Goal: Find specific fact: Find specific fact

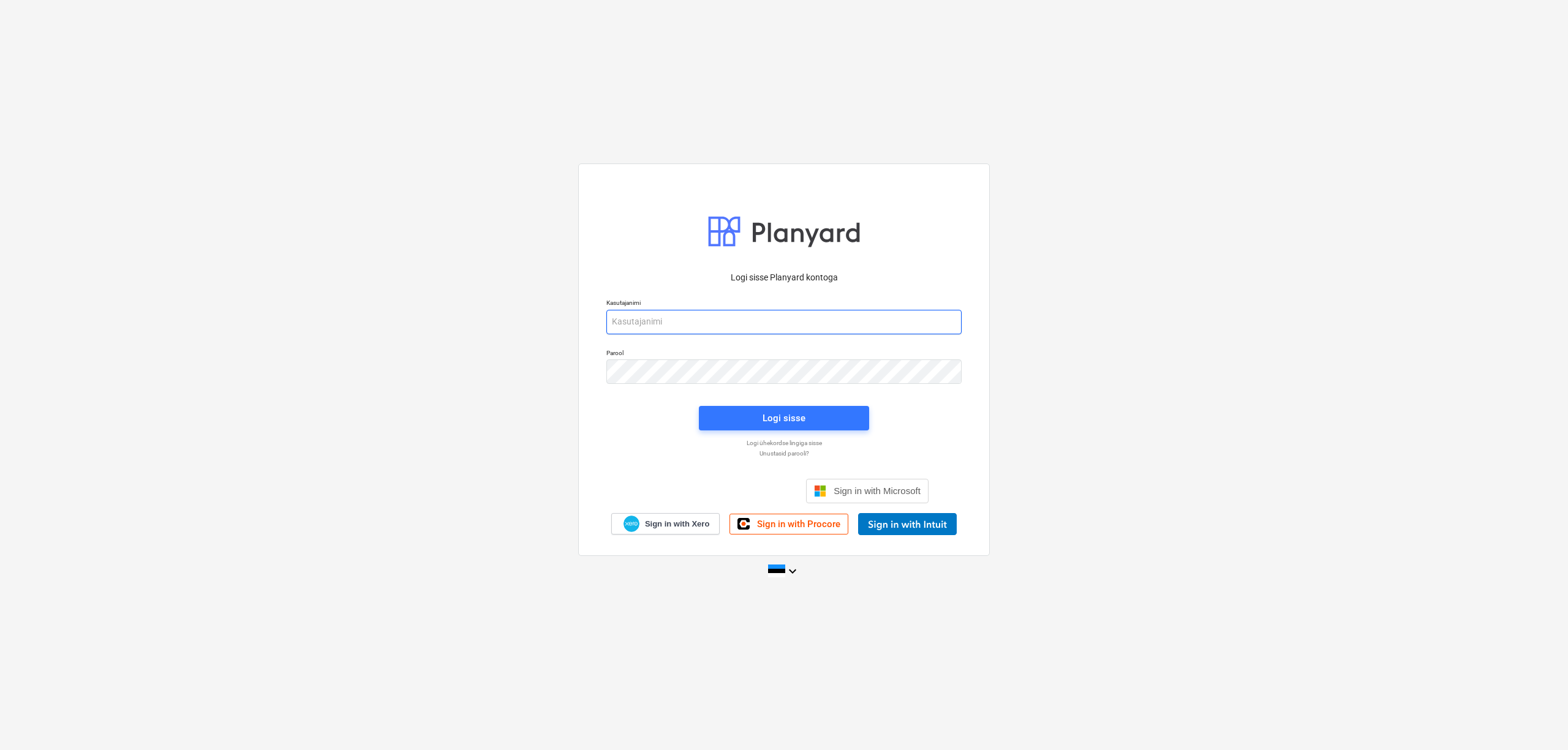
click at [738, 324] on input "email" at bounding box center [784, 322] width 355 height 24
type input "[PERSON_NAME][EMAIL_ADDRESS][DOMAIN_NAME]"
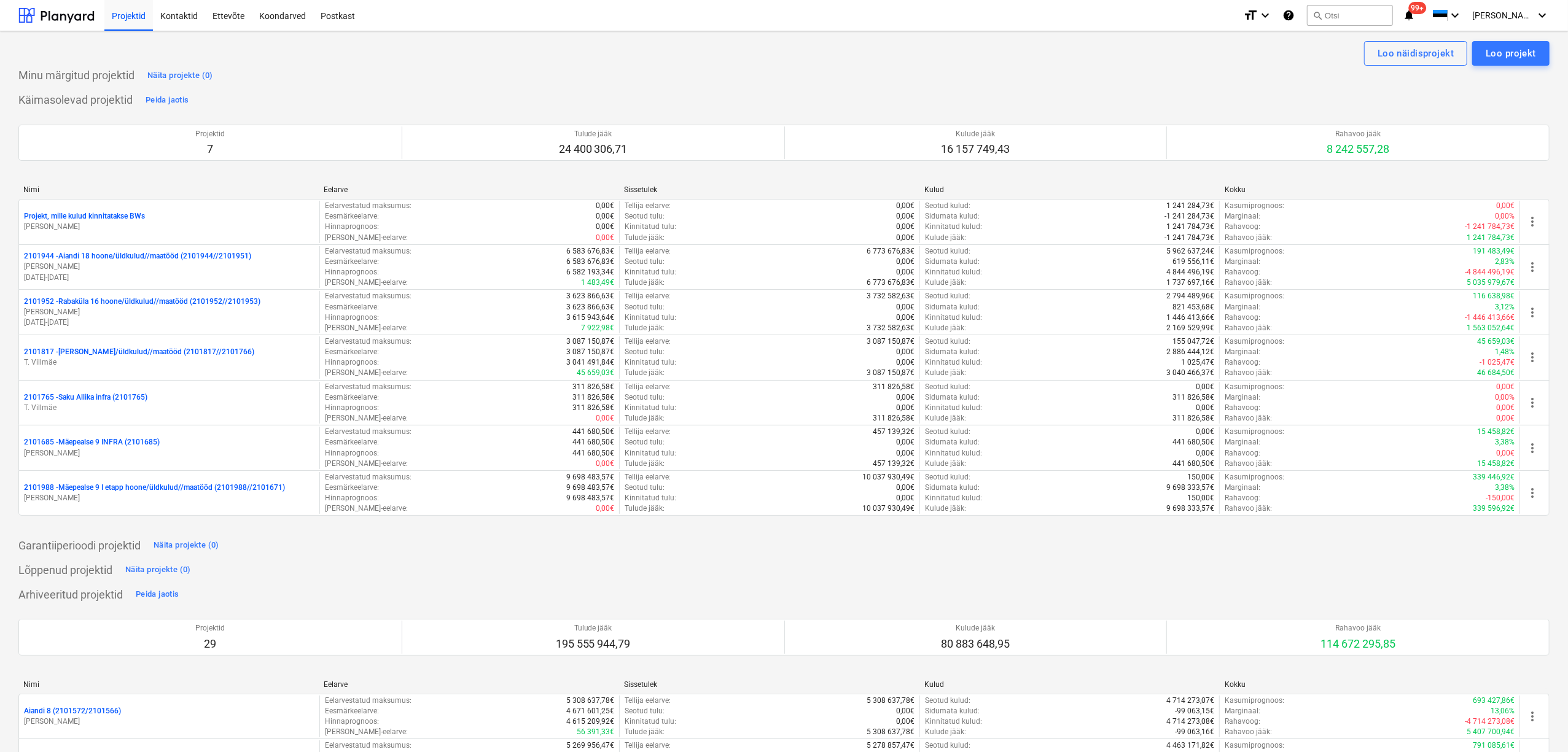
drag, startPoint x: 124, startPoint y: 490, endPoint x: 108, endPoint y: 498, distance: 17.9
click at [108, 498] on p "[PERSON_NAME]" at bounding box center [169, 498] width 290 height 11
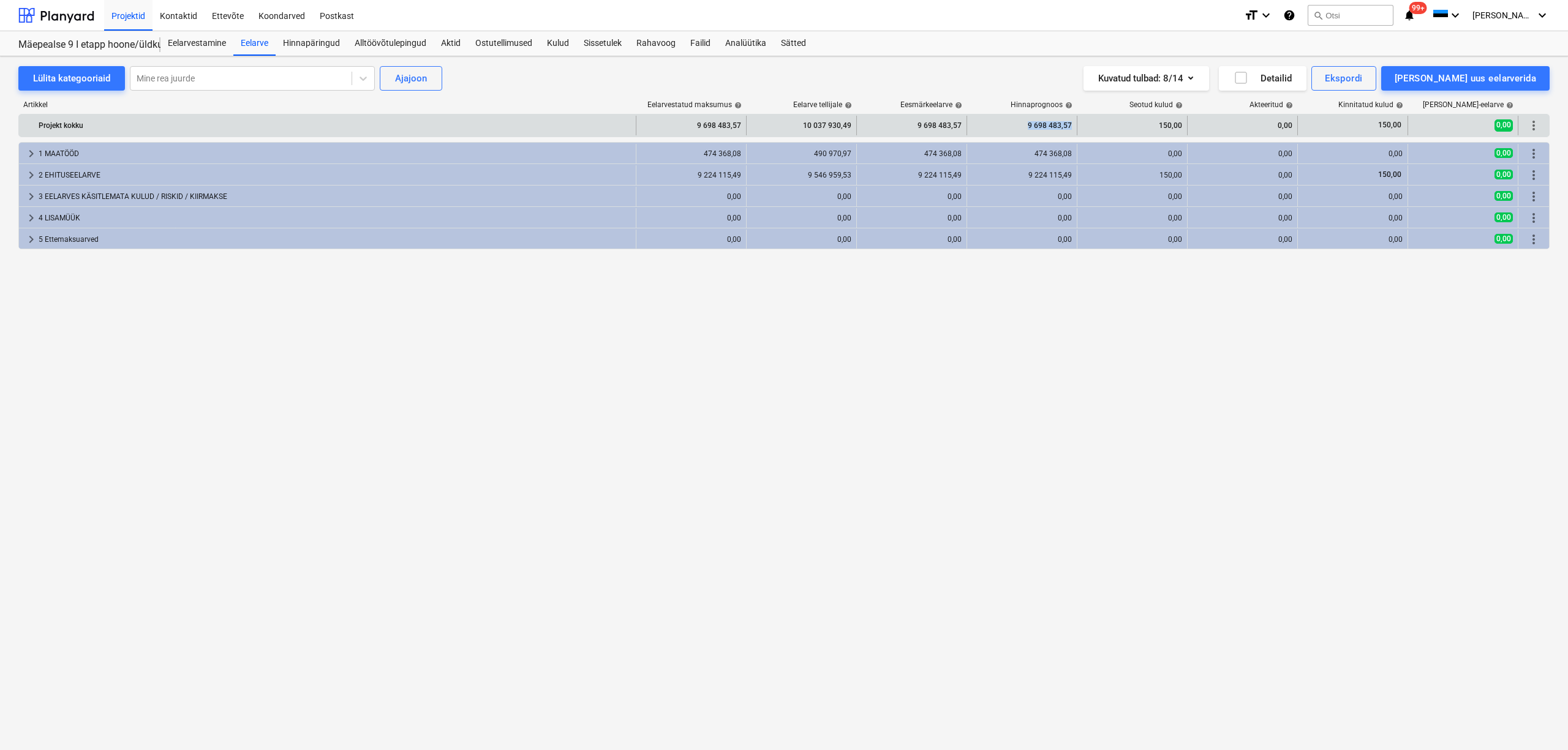
drag, startPoint x: 1023, startPoint y: 128, endPoint x: 1074, endPoint y: 125, distance: 51.1
click at [1074, 125] on div "9 698 483,57" at bounding box center [1022, 125] width 110 height 19
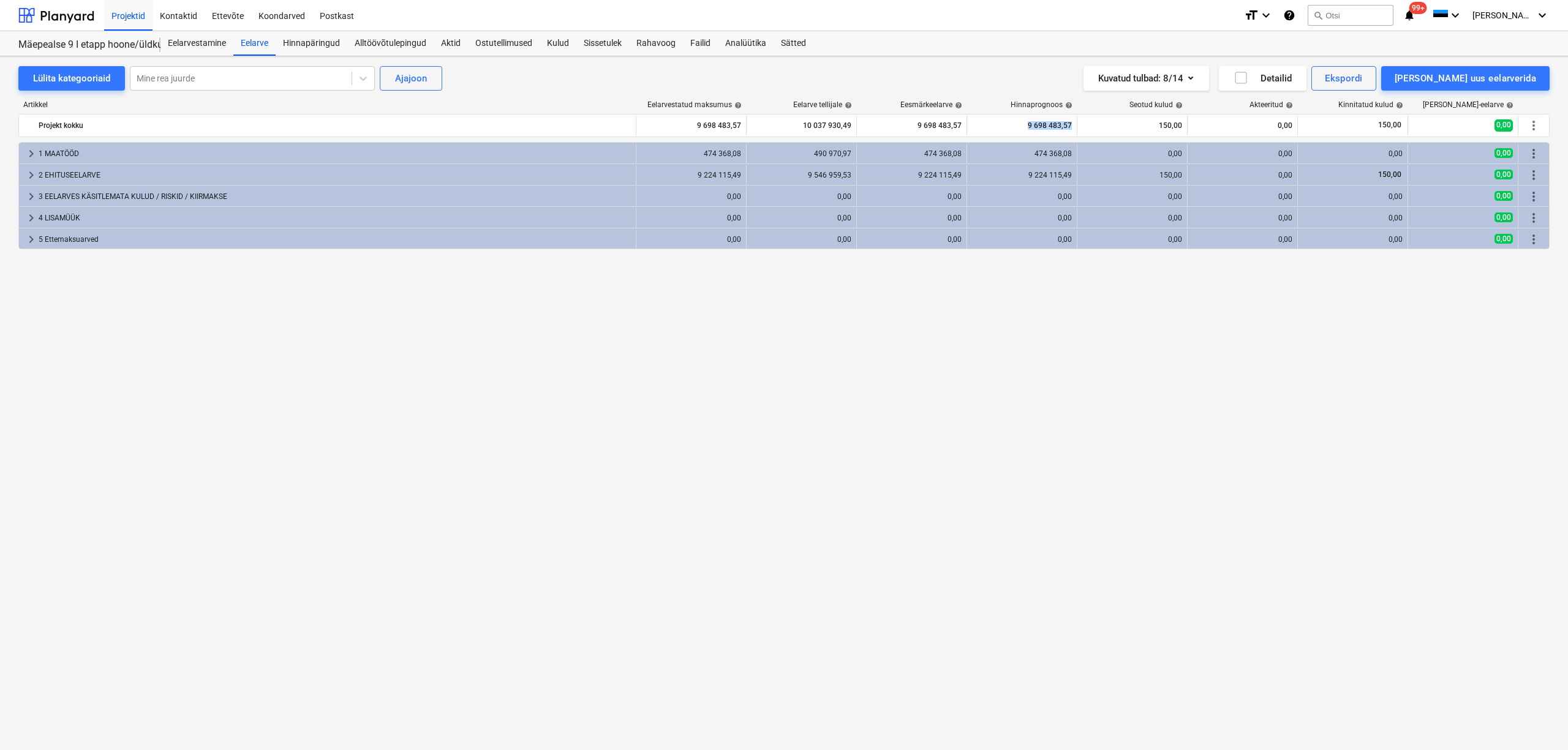
copy div "9 698 483,57"
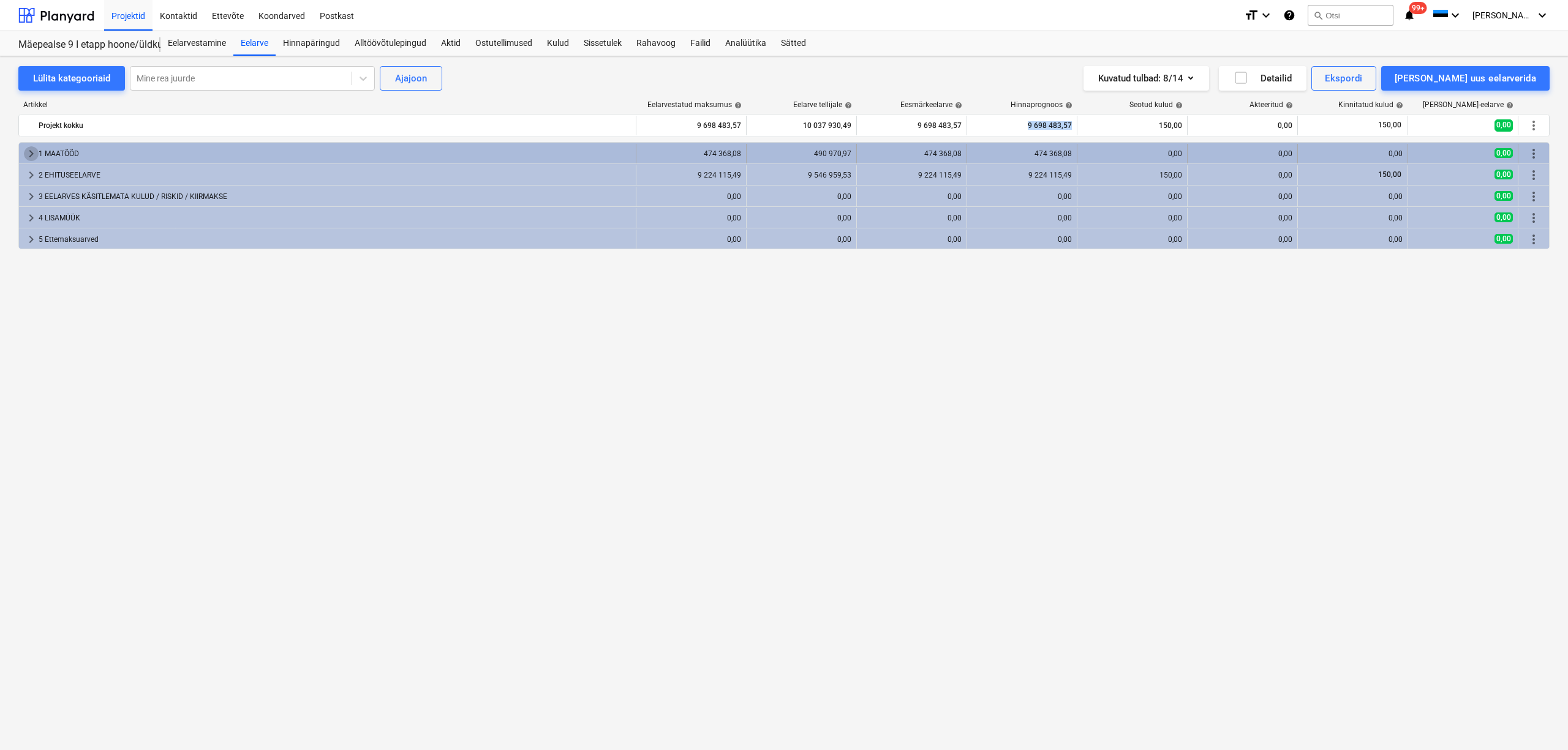
click at [32, 157] on span "keyboard_arrow_right" at bounding box center [32, 154] width 15 height 15
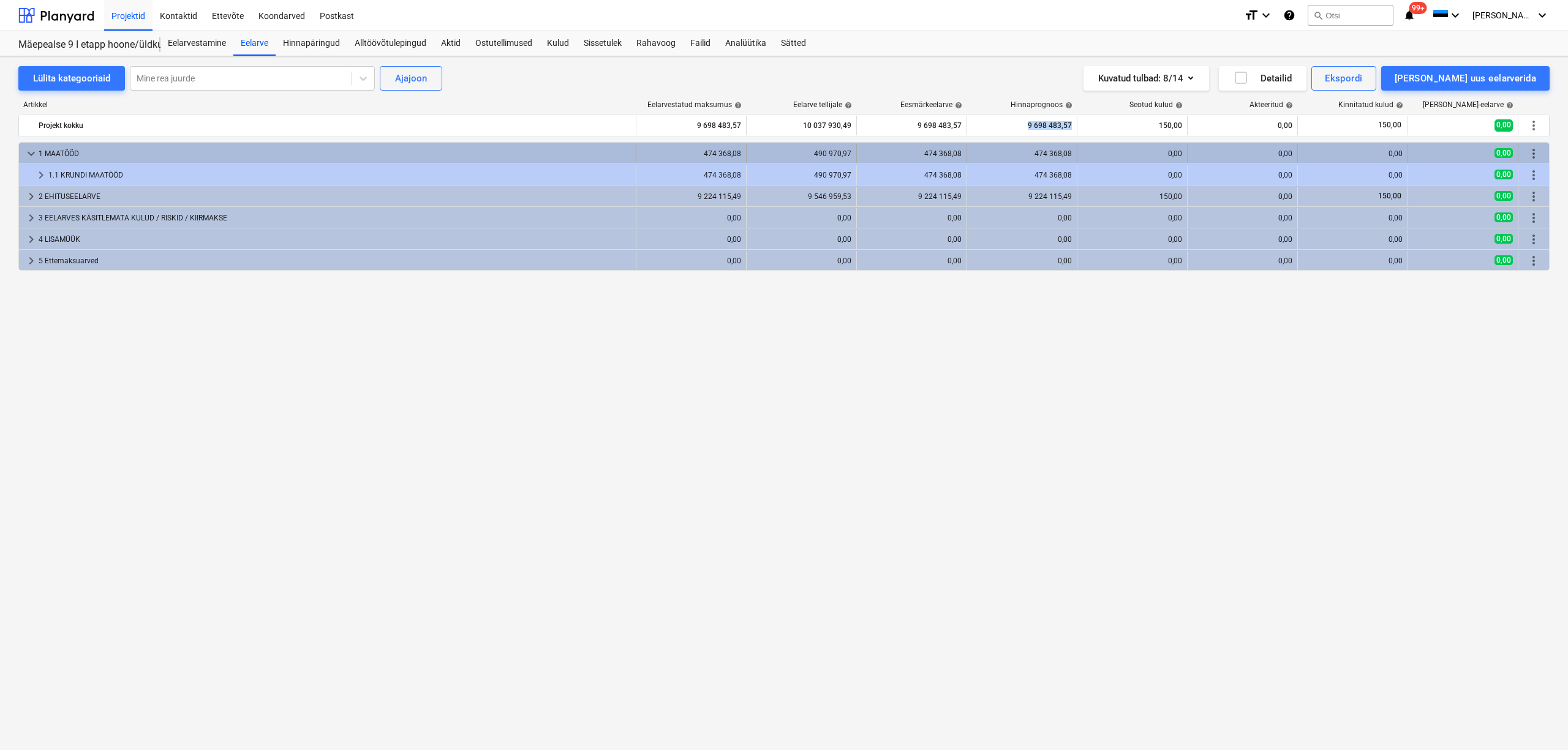
click at [32, 158] on span "keyboard_arrow_down" at bounding box center [32, 154] width 15 height 15
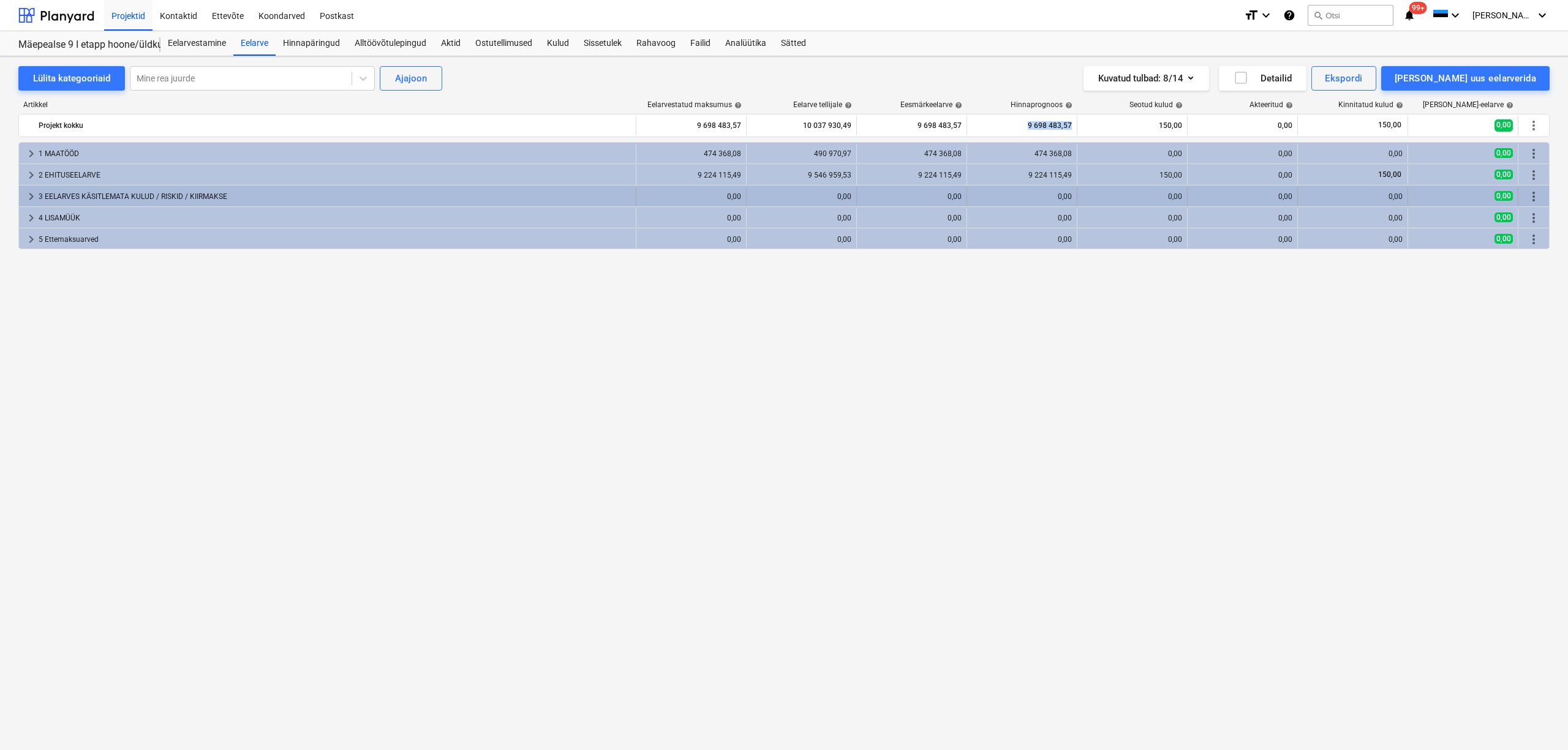
click at [33, 194] on span "keyboard_arrow_right" at bounding box center [32, 197] width 15 height 15
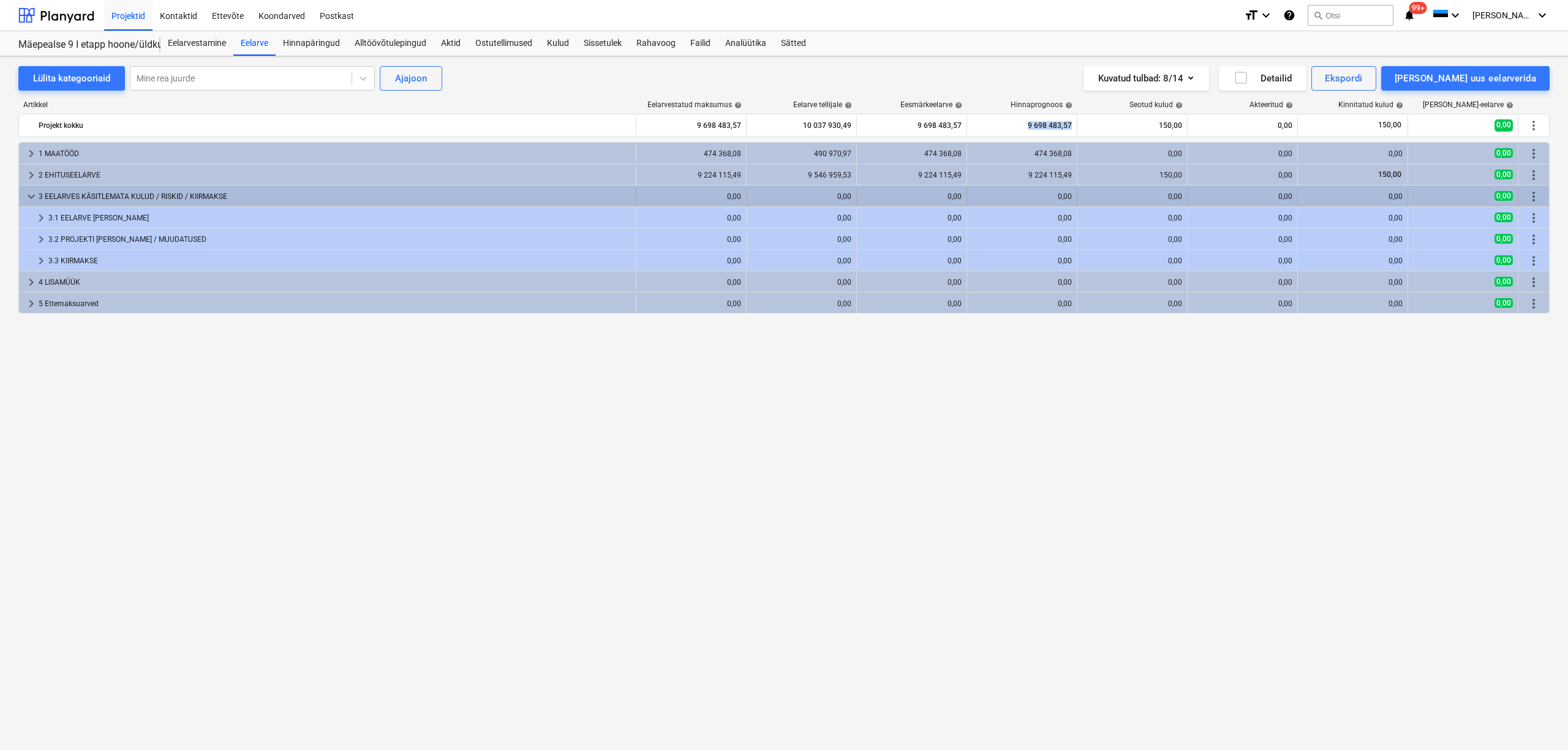
click at [34, 193] on span "keyboard_arrow_down" at bounding box center [32, 197] width 15 height 15
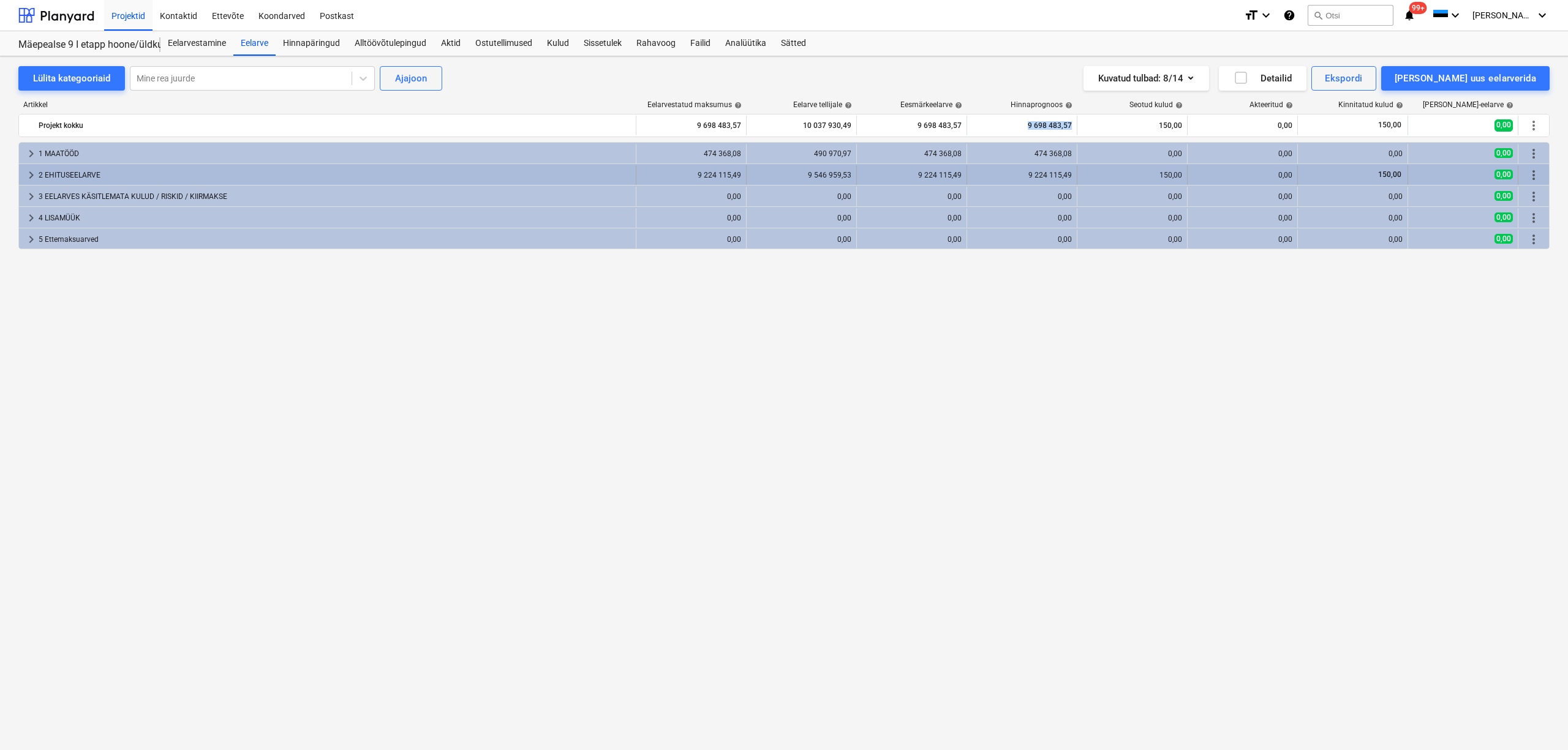
click at [33, 175] on span "keyboard_arrow_right" at bounding box center [32, 175] width 15 height 15
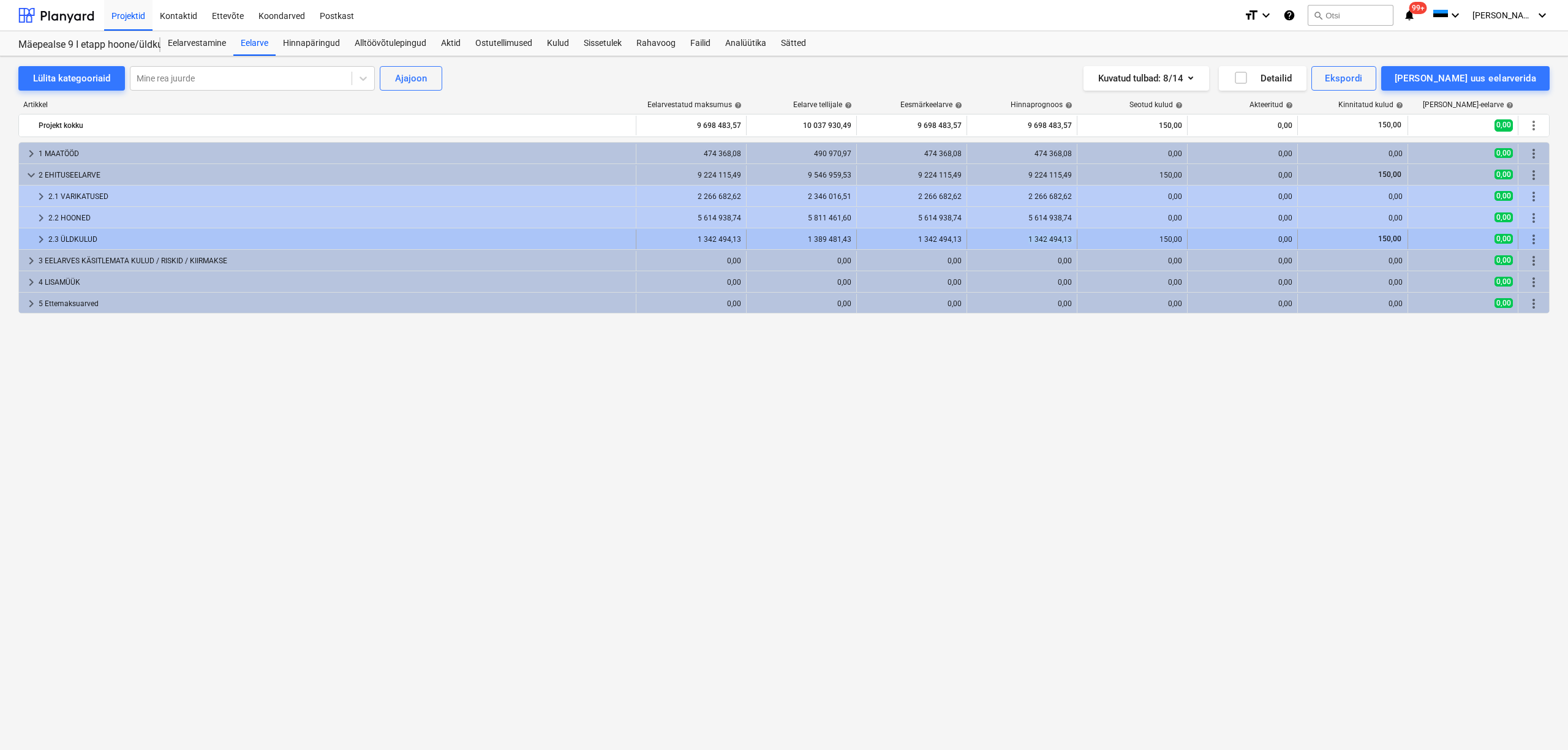
drag, startPoint x: 1022, startPoint y: 240, endPoint x: 1078, endPoint y: 239, distance: 56.0
click at [1078, 239] on div "keyboard_arrow_right 2.3 ÜLDKULUD 1 342 494,13 1 389 481,43 1 342 494,13 1 342 …" at bounding box center [784, 239] width 1530 height 19
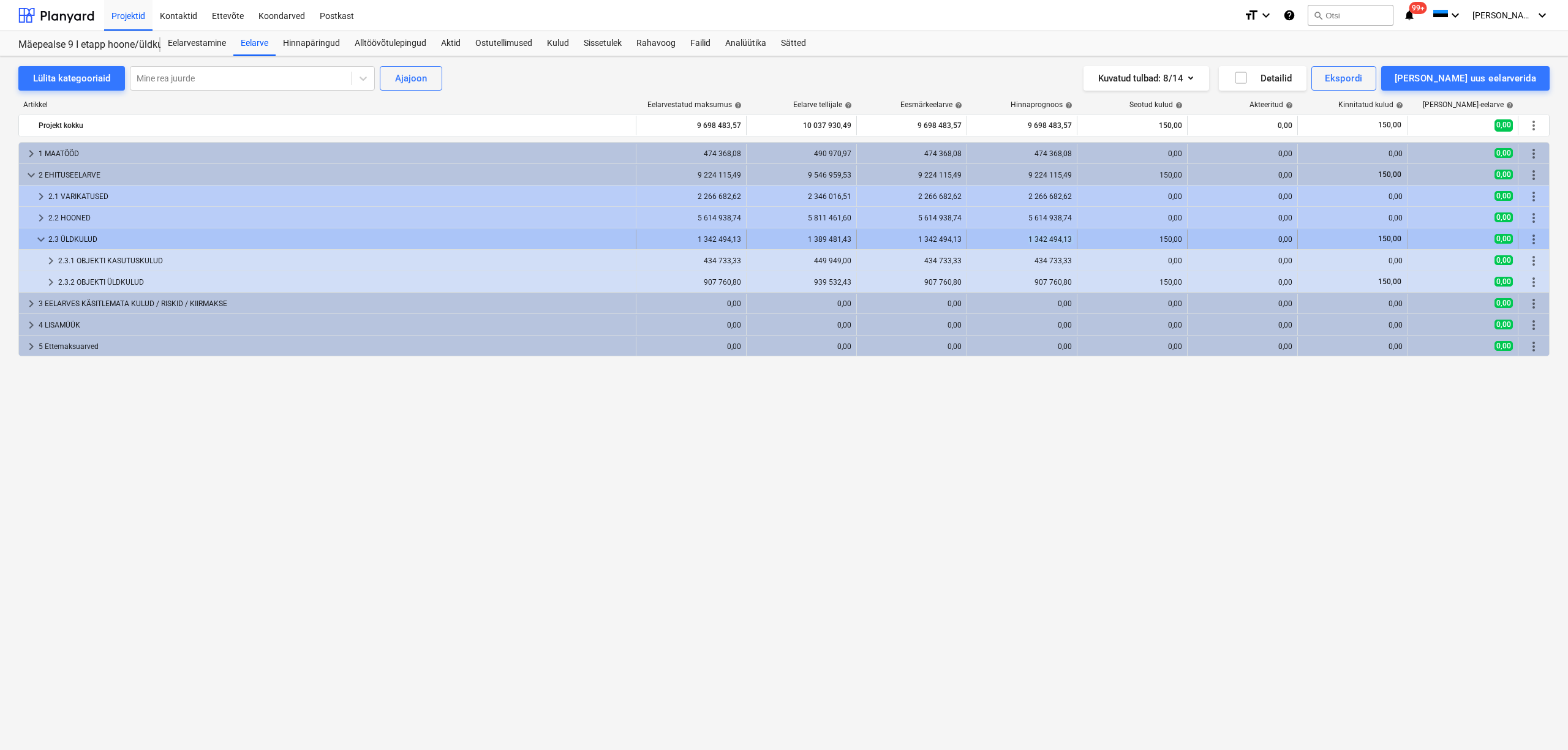
copy div "1 342 494,13"
drag, startPoint x: 1022, startPoint y: 245, endPoint x: 1084, endPoint y: 242, distance: 62.1
click at [1084, 242] on div "keyboard_arrow_down 2.3 ÜLDKULUD 1 342 494,13 1 389 481,43 1 342 494,13 1 342 4…" at bounding box center [784, 239] width 1530 height 19
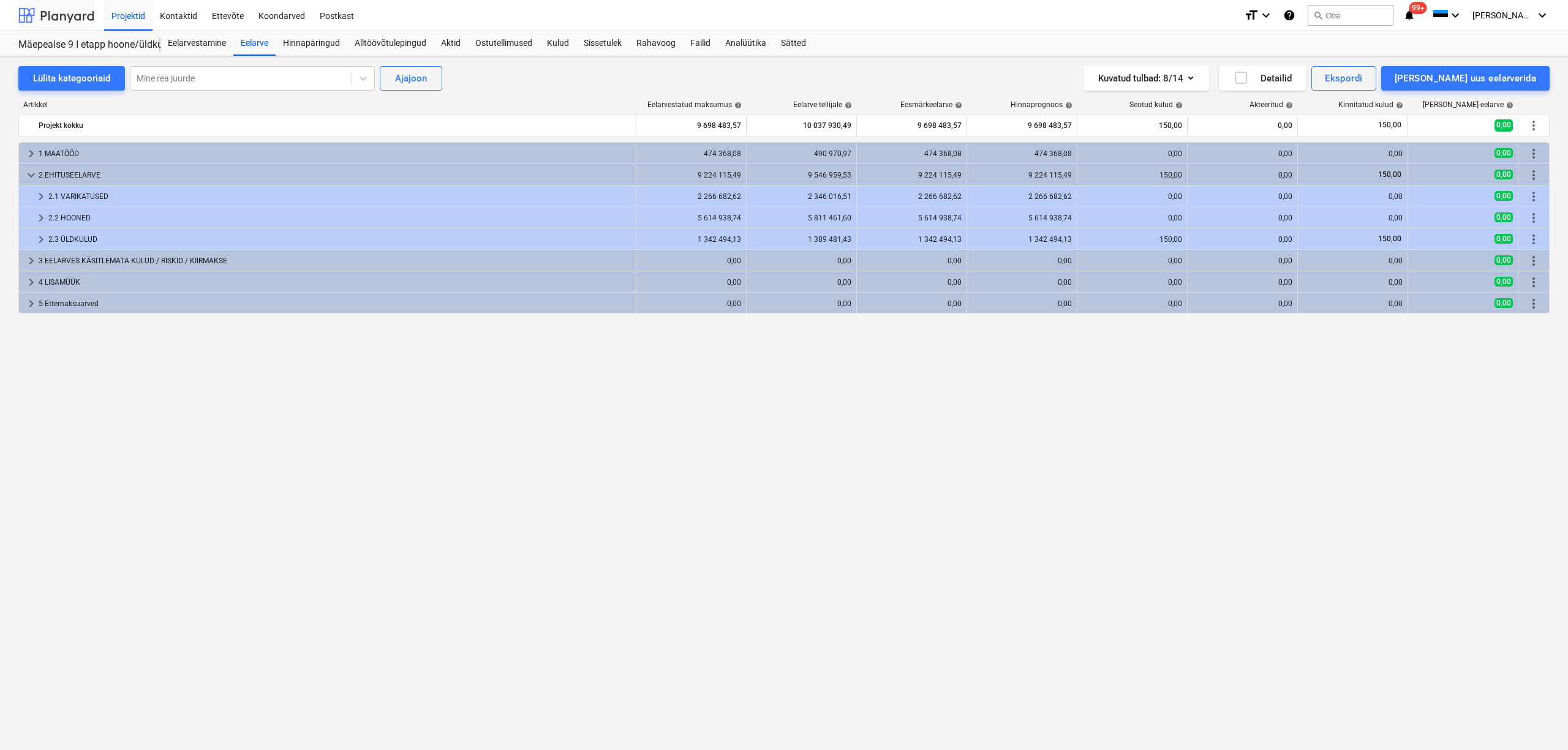
click at [37, 12] on div at bounding box center [56, 15] width 76 height 31
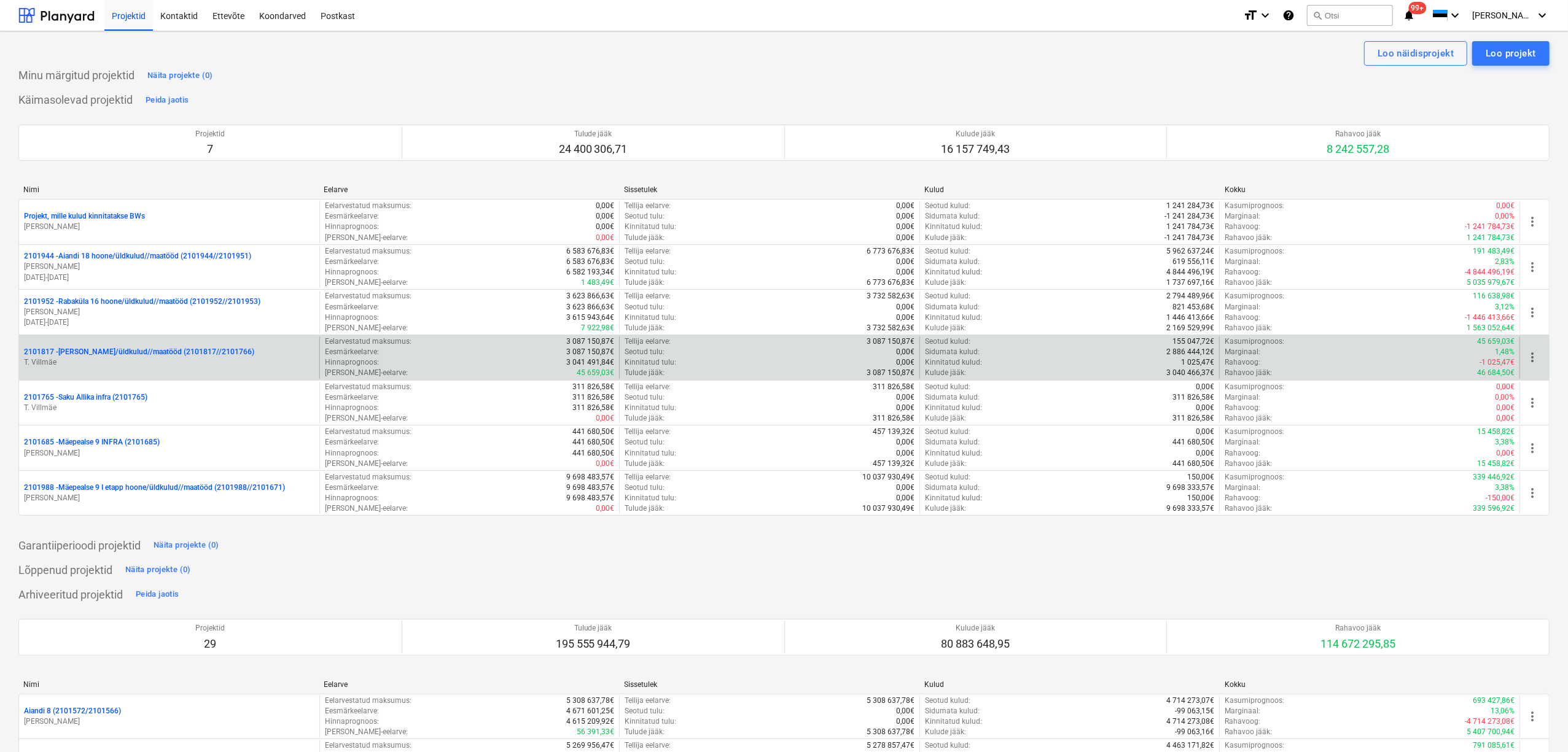
click at [149, 356] on p "2101817 - [PERSON_NAME]/üldkulud//maatööd (2101817//2101766)" at bounding box center [139, 352] width 230 height 11
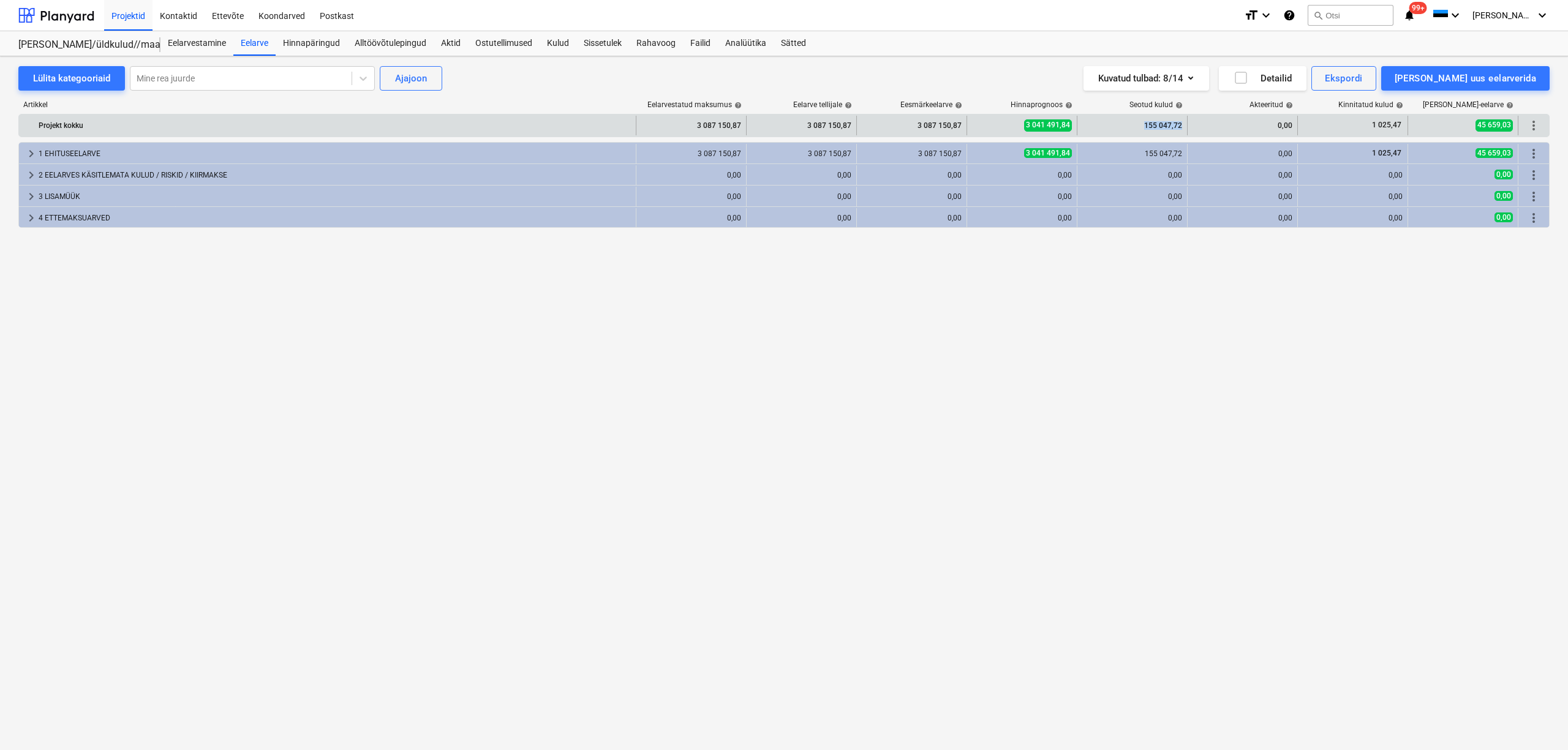
copy div "155 047,72"
drag, startPoint x: 1136, startPoint y: 128, endPoint x: 1186, endPoint y: 123, distance: 50.2
click at [1186, 123] on div "155 047,72" at bounding box center [1133, 125] width 110 height 19
copy span "3 041 491,84"
drag, startPoint x: 1020, startPoint y: 130, endPoint x: 1086, endPoint y: 128, distance: 66.0
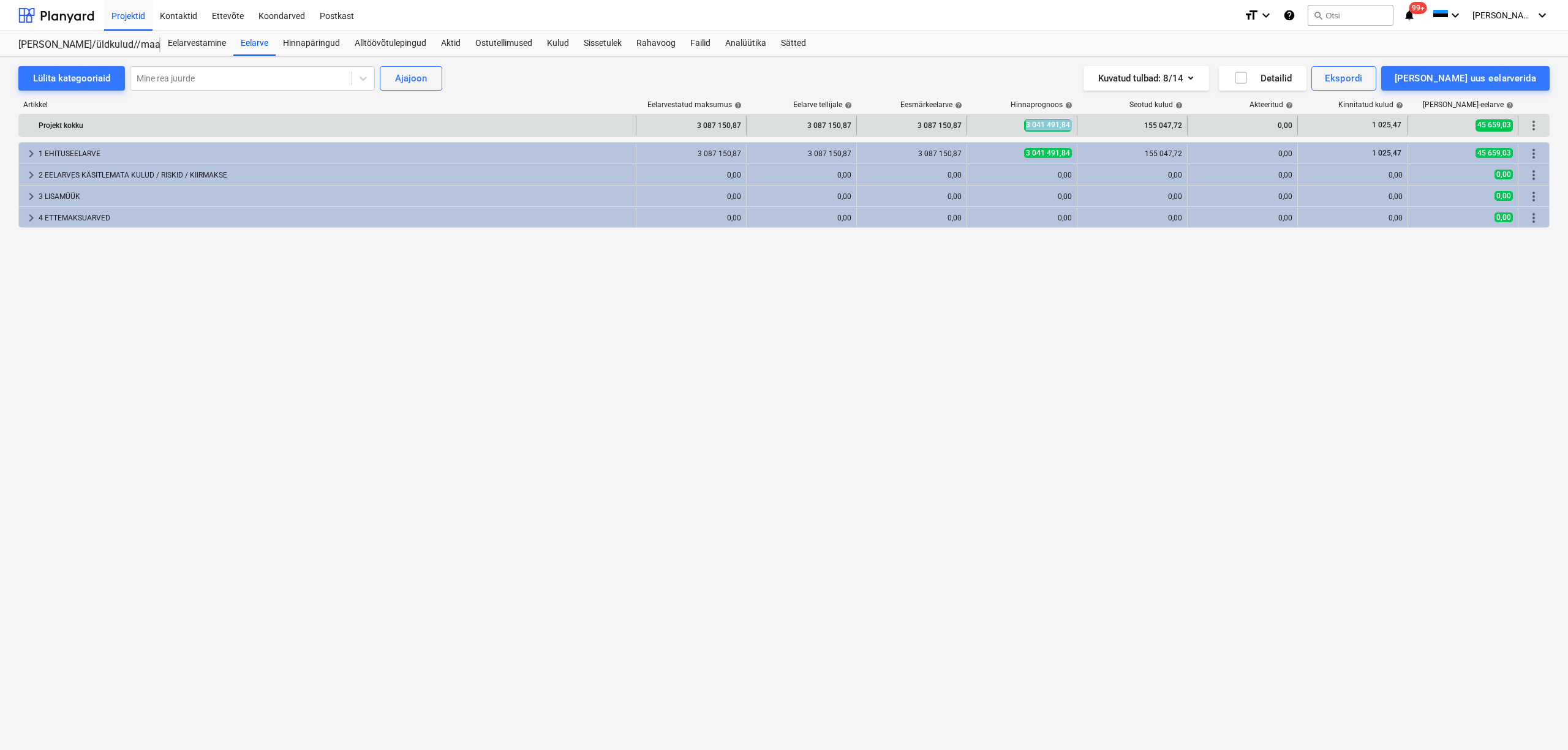
click at [1086, 128] on div "Projekt kokku 3 087 150,87 3 087 150,87 3 087 150,87 3 041 491,84 155 047,72 0,…" at bounding box center [784, 125] width 1530 height 19
copy div "3 087 150,87"
drag, startPoint x: 906, startPoint y: 125, endPoint x: 978, endPoint y: 128, distance: 72.1
click at [978, 128] on div "Projekt kokku 3 087 150,87 3 087 150,87 3 087 150,87 3 041 491,84 155 047,72 0,…" at bounding box center [784, 125] width 1530 height 19
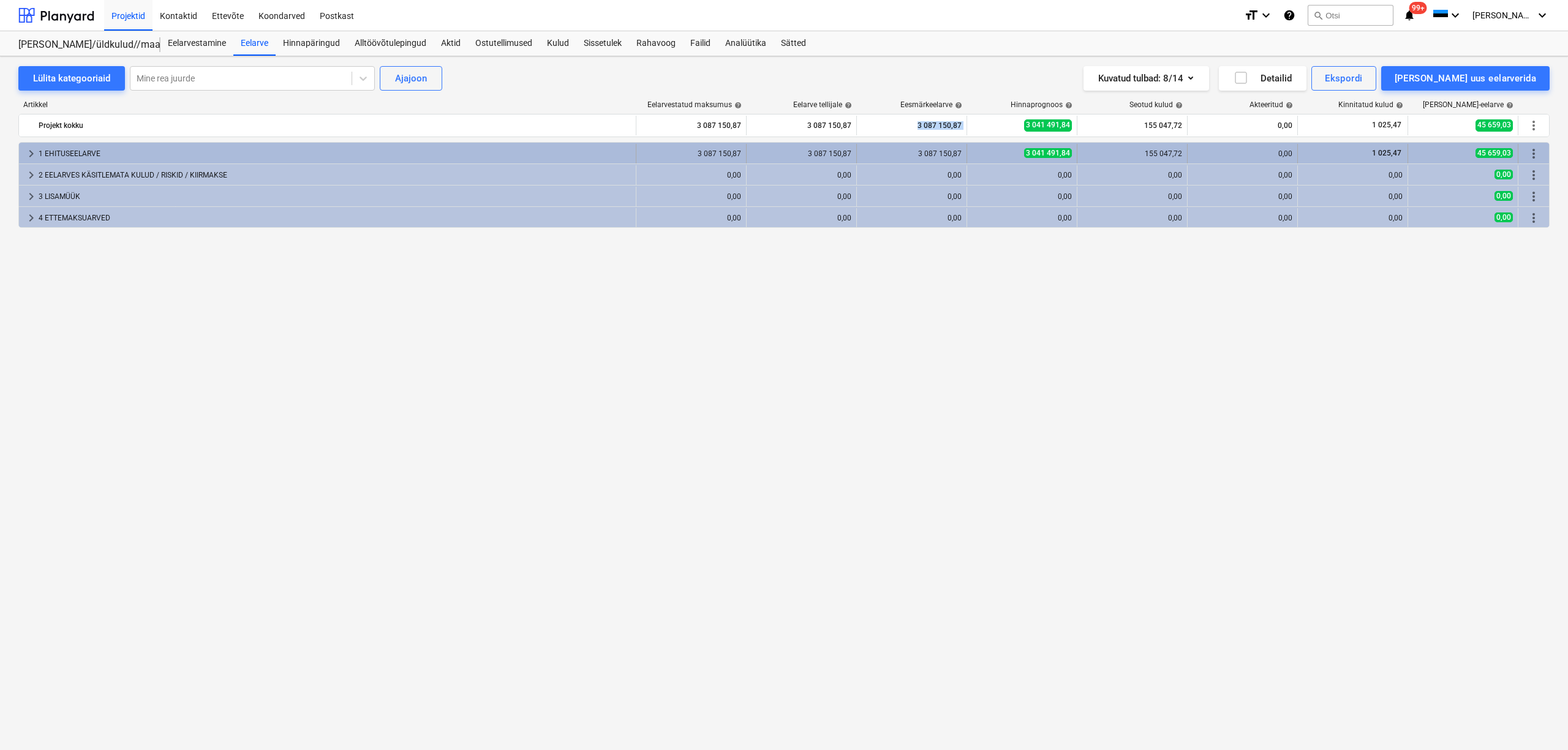
click at [35, 155] on span "keyboard_arrow_right" at bounding box center [32, 154] width 15 height 15
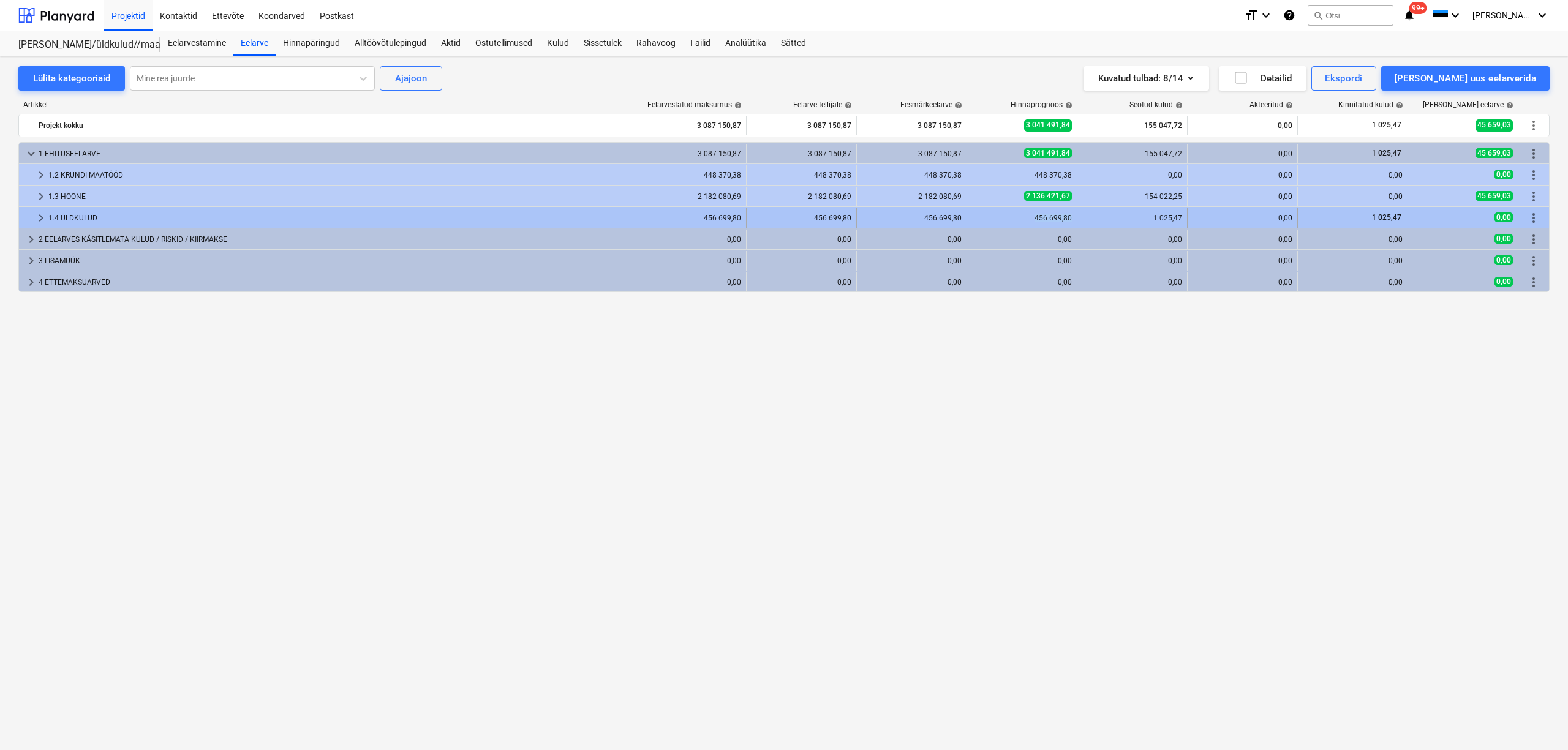
copy div "456 699,80"
drag, startPoint x: 1025, startPoint y: 218, endPoint x: 1072, endPoint y: 224, distance: 47.4
click at [1072, 224] on div "456 699,80" at bounding box center [1022, 218] width 110 height 19
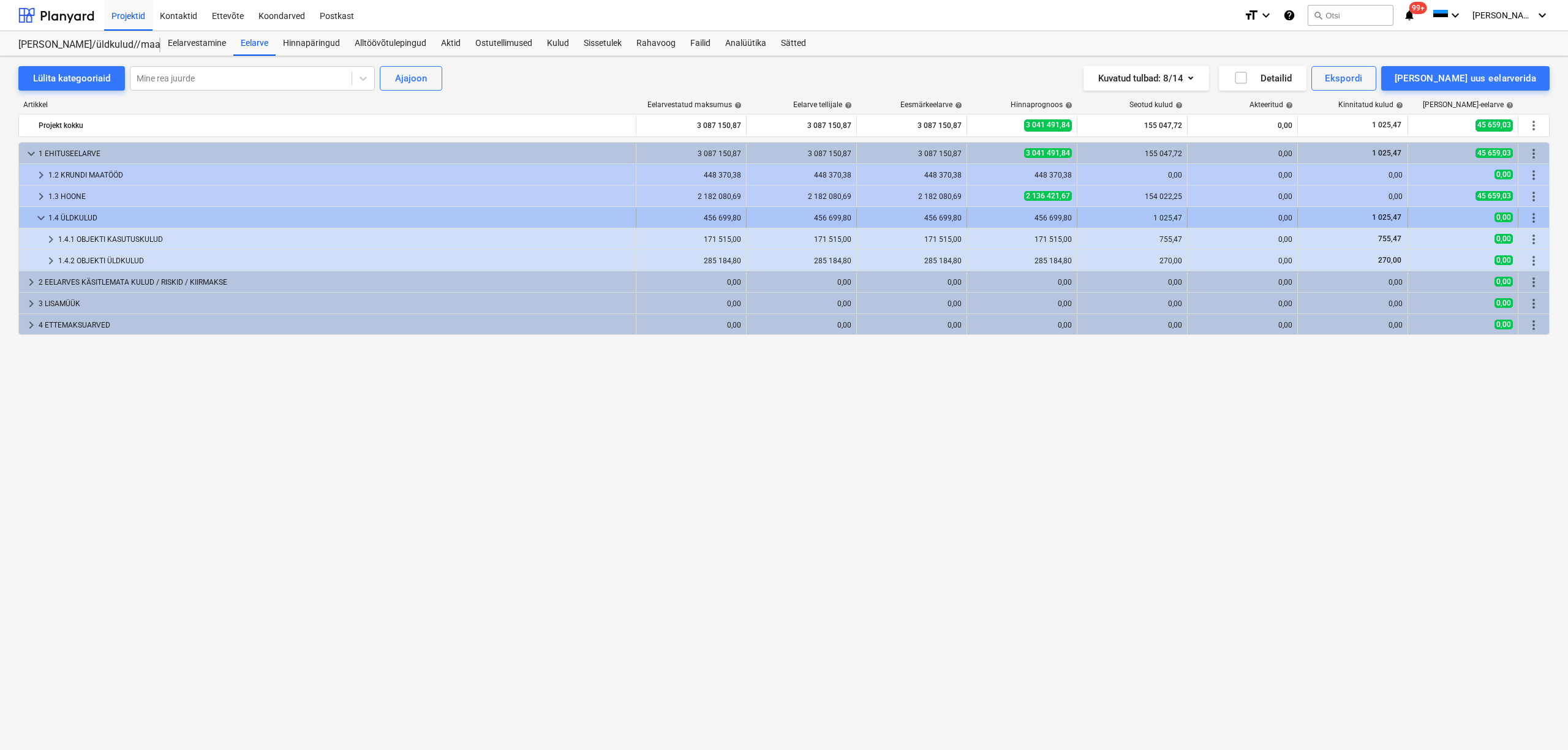
copy div "1 025,47"
drag, startPoint x: 1135, startPoint y: 217, endPoint x: 1187, endPoint y: 228, distance: 53.2
click at [1187, 228] on div "keyboard_arrow_down 1.4 ÜLDKULUD 456 699,80 456 699,80 456 699,80 456 699,80 1 …" at bounding box center [784, 218] width 1530 height 19
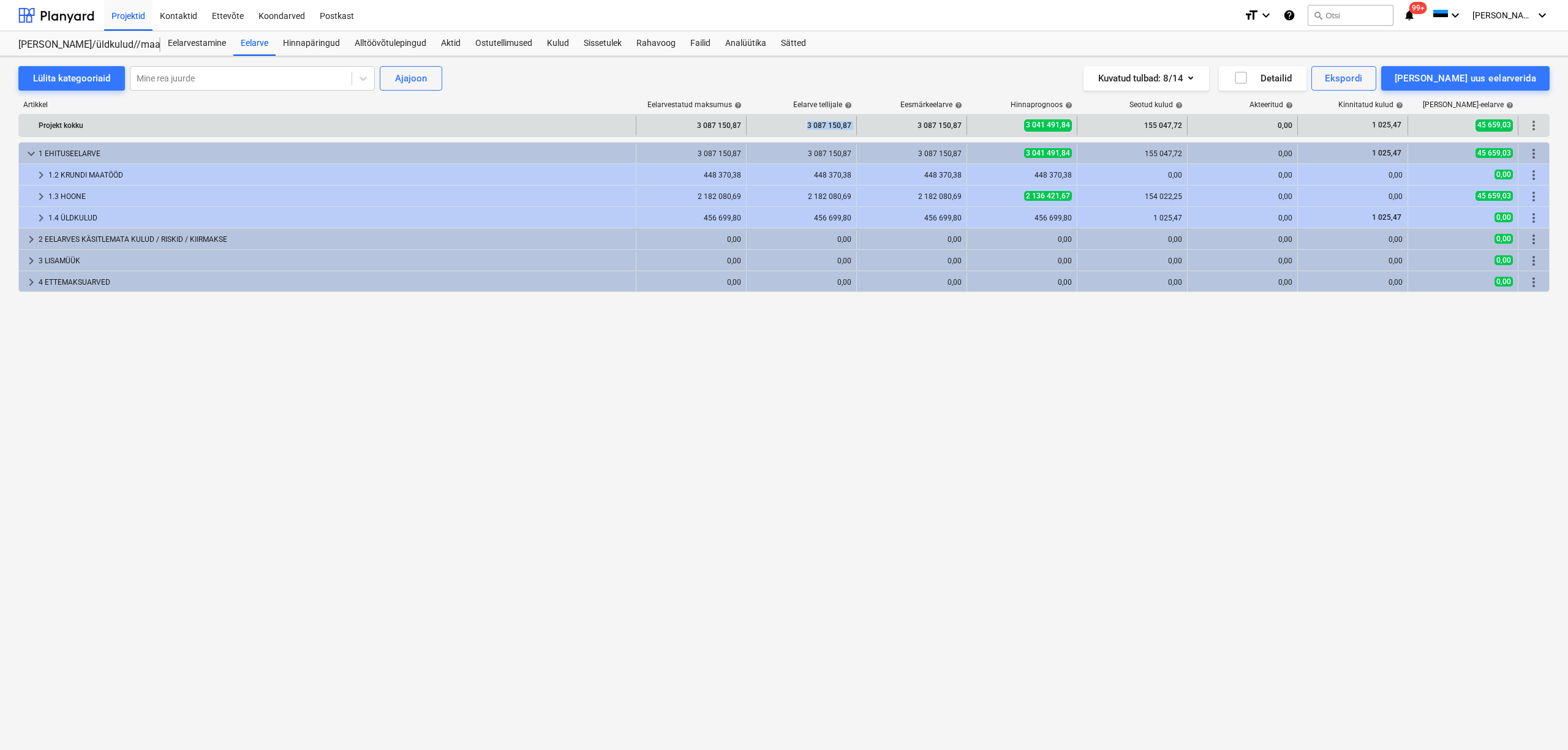
copy div "3 087 150,87"
drag, startPoint x: 782, startPoint y: 128, endPoint x: 853, endPoint y: 124, distance: 71.1
click at [859, 122] on div "Projekt kokku 3 087 150,87 3 087 150,87 3 087 150,87 3 041 491,84 155 047,72 0,…" at bounding box center [784, 125] width 1530 height 19
